Goal: Information Seeking & Learning: Learn about a topic

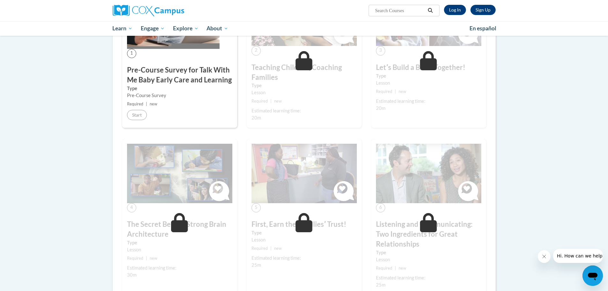
scroll to position [128, 0]
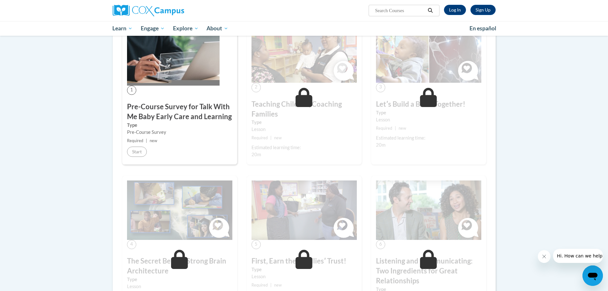
drag, startPoint x: 244, startPoint y: 127, endPoint x: 263, endPoint y: 122, distance: 19.4
click at [246, 127] on div "2 Teaching Children, Coaching Families Type Lesson Required | new Estimated lea…" at bounding box center [304, 97] width 124 height 157
click at [451, 12] on link "Log In" at bounding box center [455, 10] width 22 height 10
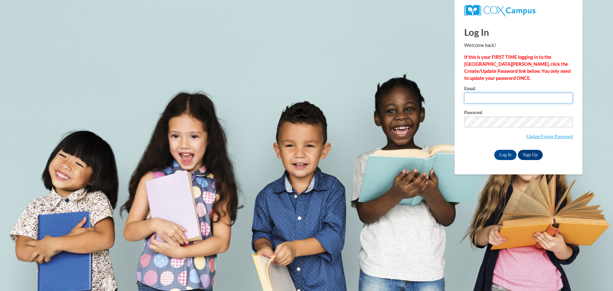
click at [479, 101] on input "Email" at bounding box center [518, 98] width 108 height 11
type input "sgnau@ymcalouisville.org"
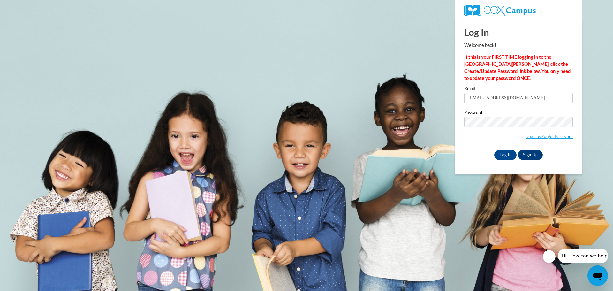
click at [489, 156] on div "Log In Sign Up" at bounding box center [518, 155] width 108 height 10
click at [503, 159] on div "Log In Welcome back! If this is your FIRST TIME logging in to the NEW Cox Campu…" at bounding box center [518, 96] width 137 height 155
click at [501, 155] on input "Log In" at bounding box center [505, 155] width 22 height 10
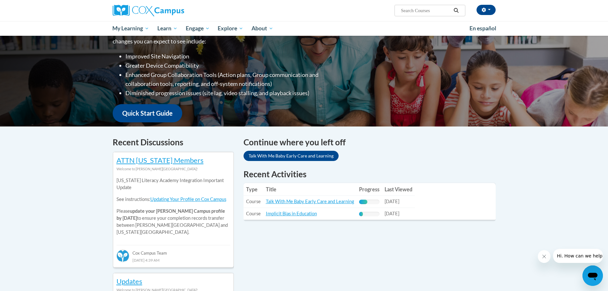
scroll to position [128, 0]
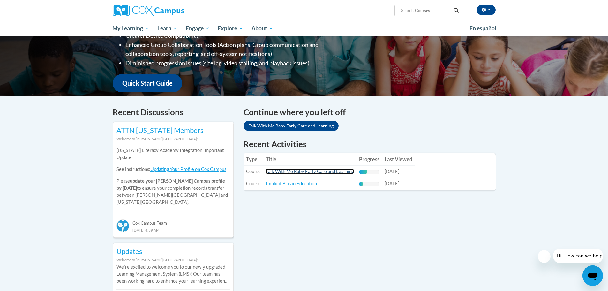
click at [337, 172] on link "Talk With Me Baby Early Care and Learning" at bounding box center [310, 170] width 88 height 5
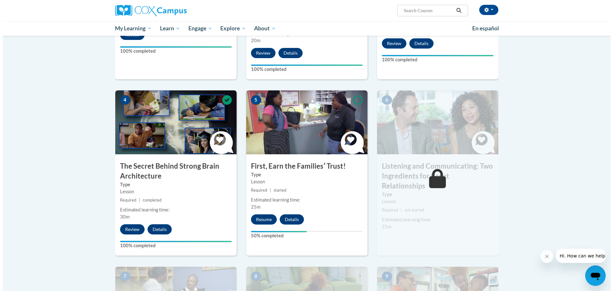
scroll to position [287, 0]
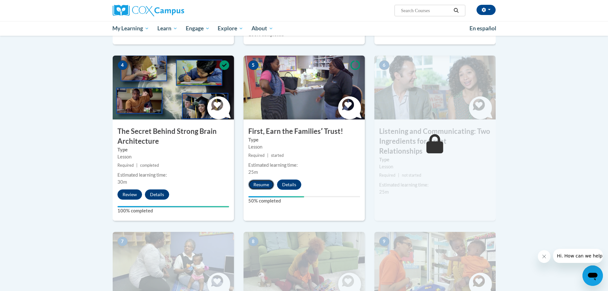
click at [261, 186] on button "Resume" at bounding box center [261, 184] width 26 height 10
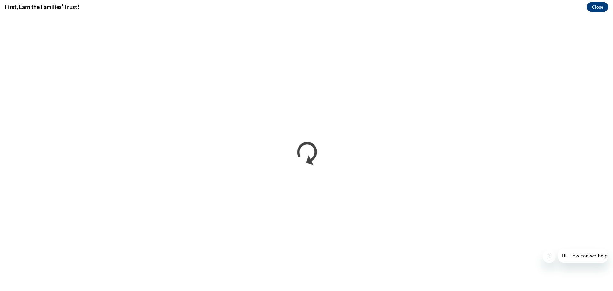
scroll to position [0, 0]
